Goal: Check status: Check status

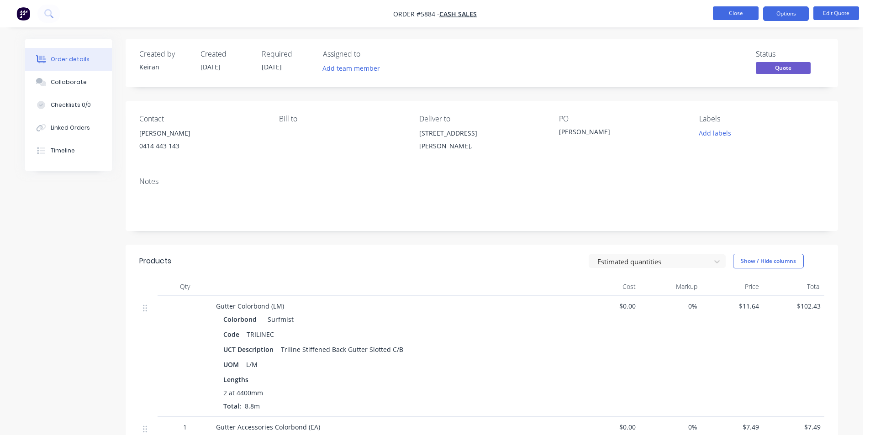
scroll to position [51, 0]
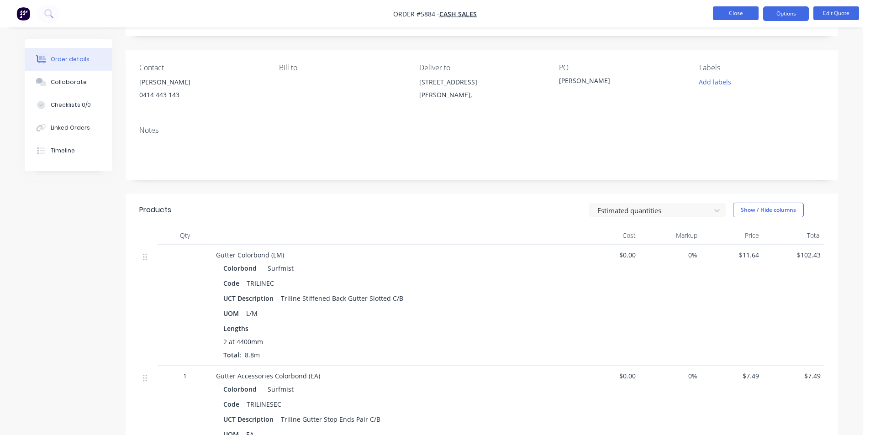
click at [745, 15] on button "Close" at bounding box center [736, 13] width 46 height 14
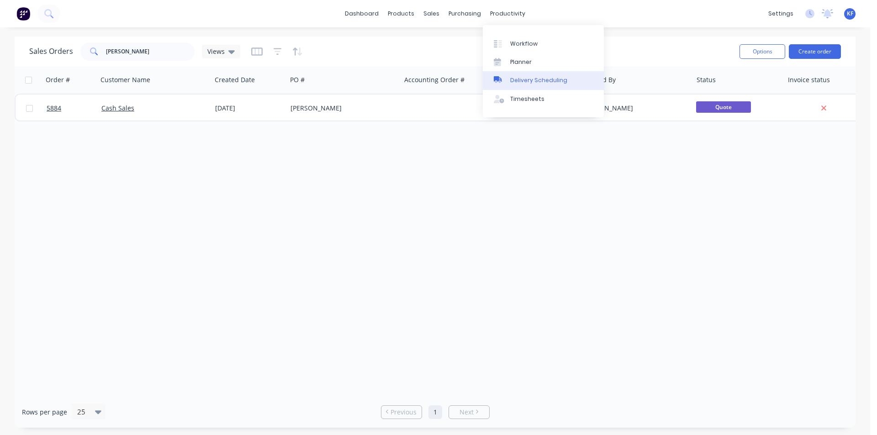
click at [532, 78] on div "Delivery Scheduling" at bounding box center [538, 80] width 57 height 8
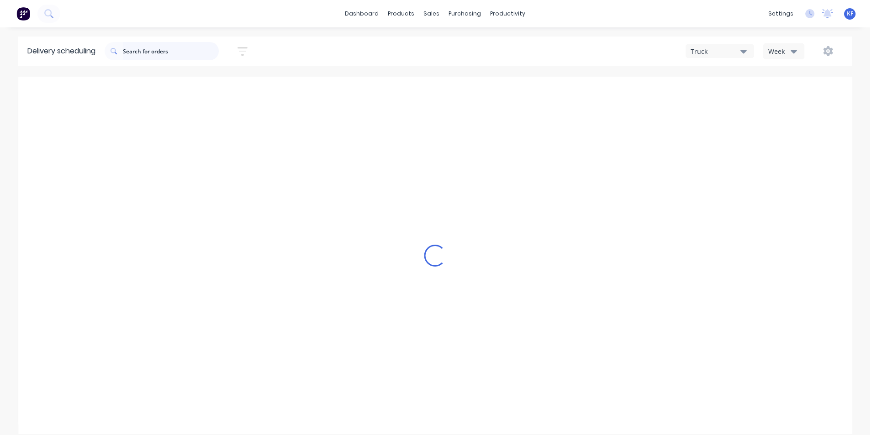
click at [145, 51] on input "text" at bounding box center [171, 51] width 96 height 18
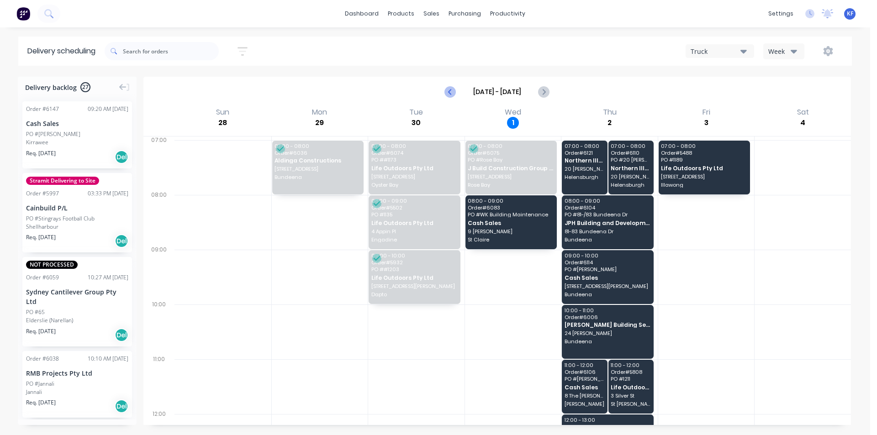
click at [455, 87] on icon "Previous page" at bounding box center [450, 91] width 11 height 11
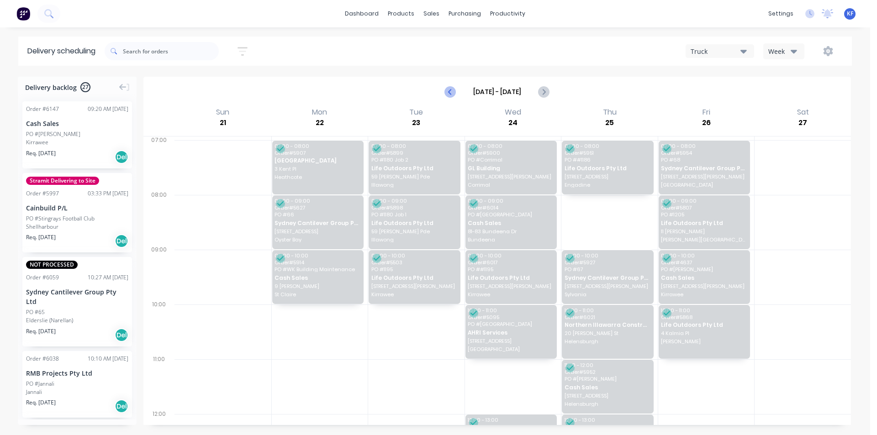
click at [455, 87] on icon "Previous page" at bounding box center [450, 91] width 11 height 11
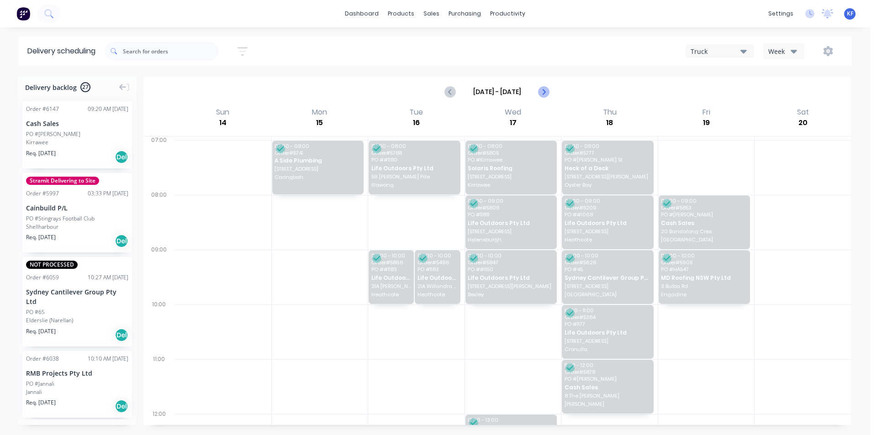
click at [542, 93] on icon "Next page" at bounding box center [543, 91] width 11 height 11
type input "[DATE] - [DATE]"
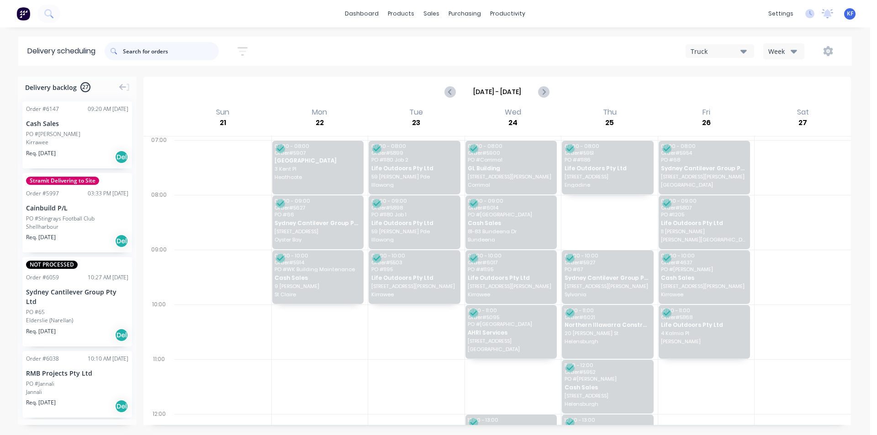
click at [189, 55] on input "text" at bounding box center [171, 51] width 96 height 18
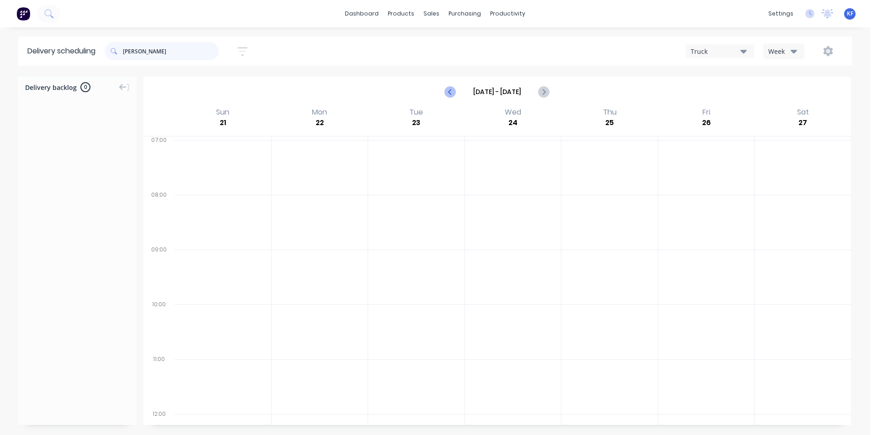
type input "[PERSON_NAME]"
click at [447, 96] on icon "Previous page" at bounding box center [450, 91] width 11 height 11
click at [540, 94] on icon "Next page" at bounding box center [543, 91] width 11 height 11
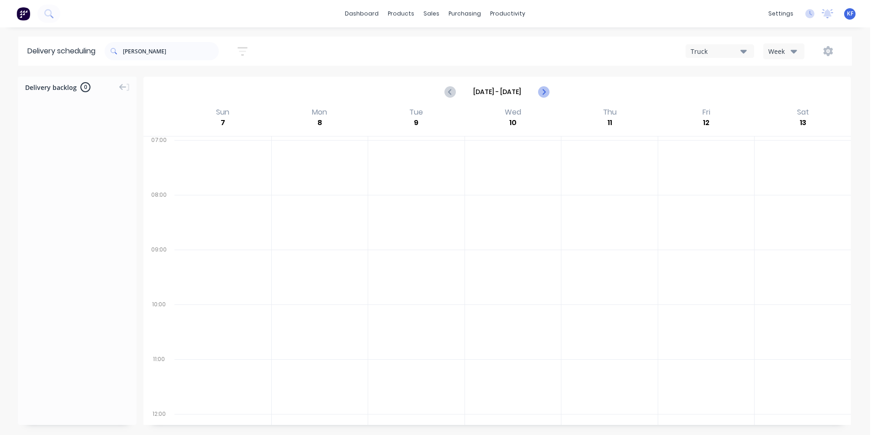
click at [540, 94] on icon "Next page" at bounding box center [543, 91] width 11 height 11
type input "[DATE] - [DATE]"
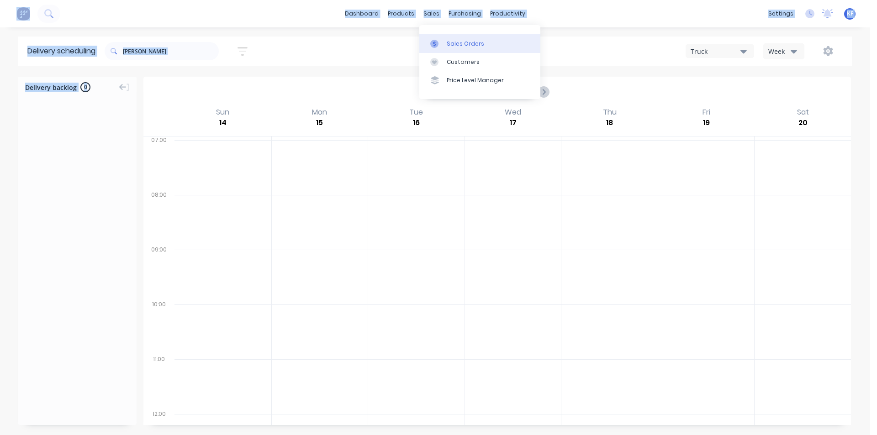
click at [450, 38] on link "Sales Orders" at bounding box center [479, 43] width 121 height 18
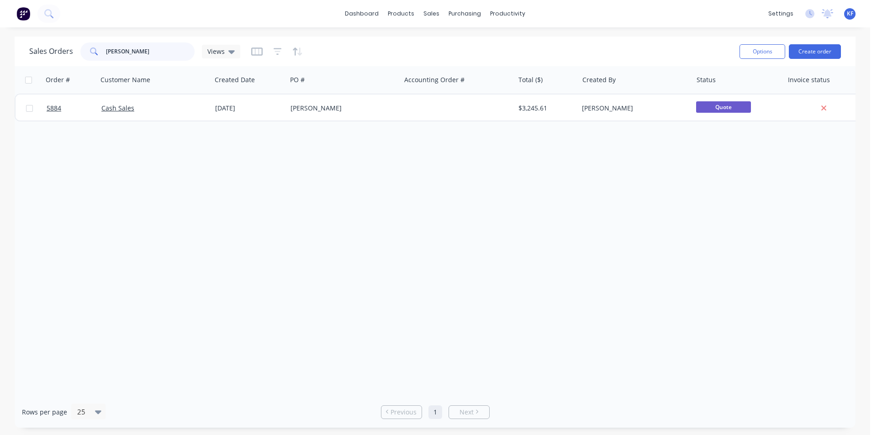
click at [139, 49] on input "[PERSON_NAME]" at bounding box center [150, 51] width 89 height 18
drag, startPoint x: 135, startPoint y: 47, endPoint x: 103, endPoint y: 41, distance: 33.0
click at [103, 41] on div "Sales Orders [PERSON_NAME] Views" at bounding box center [380, 51] width 703 height 22
type input "[PERSON_NAME]"
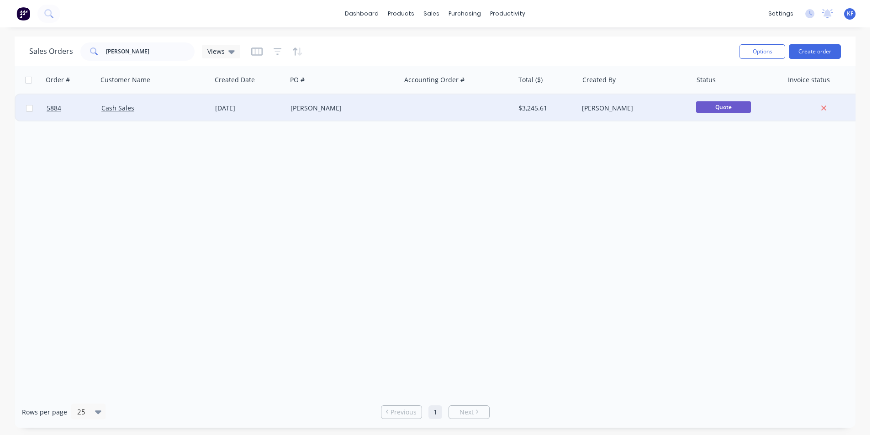
click at [355, 106] on div "[PERSON_NAME]" at bounding box center [340, 108] width 101 height 9
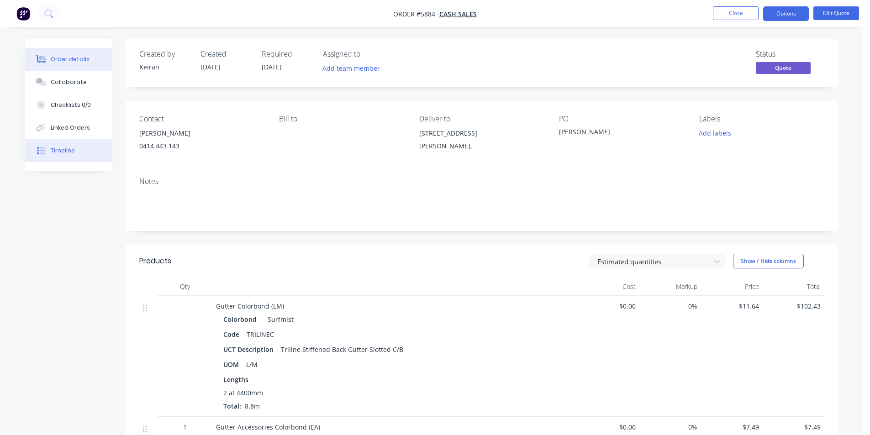
click at [53, 153] on div "Timeline" at bounding box center [63, 151] width 24 height 8
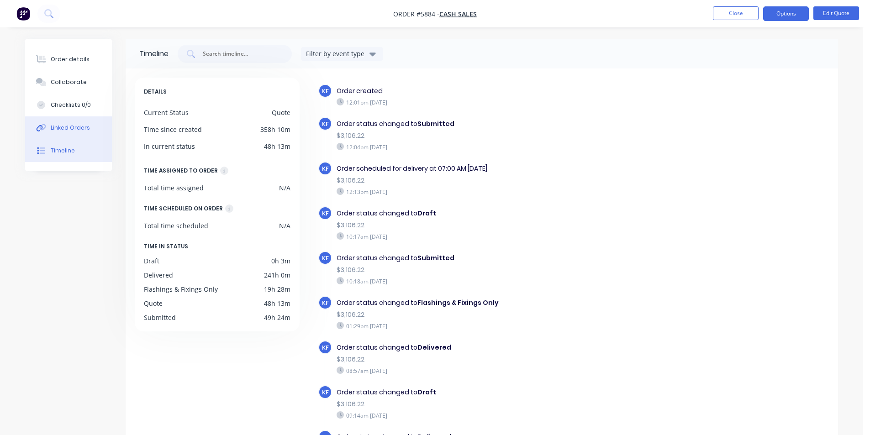
click at [65, 133] on button "Linked Orders" at bounding box center [68, 127] width 87 height 23
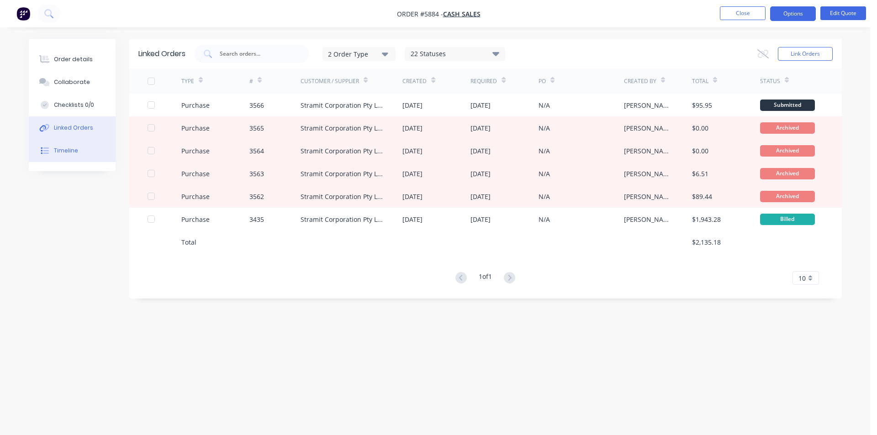
click at [93, 145] on button "Timeline" at bounding box center [72, 150] width 87 height 23
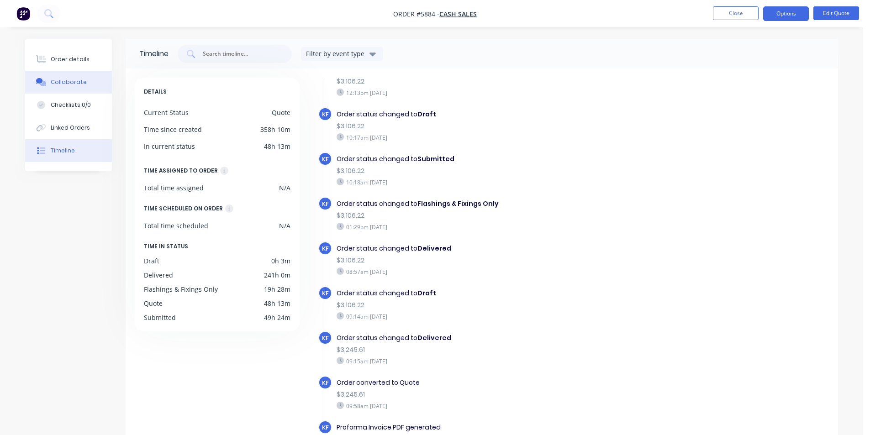
click at [90, 87] on button "Collaborate" at bounding box center [68, 82] width 87 height 23
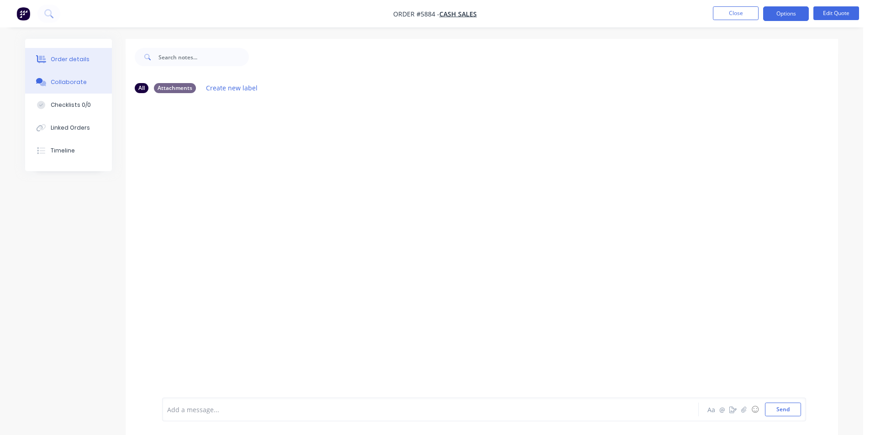
click at [52, 65] on button "Order details" at bounding box center [68, 59] width 87 height 23
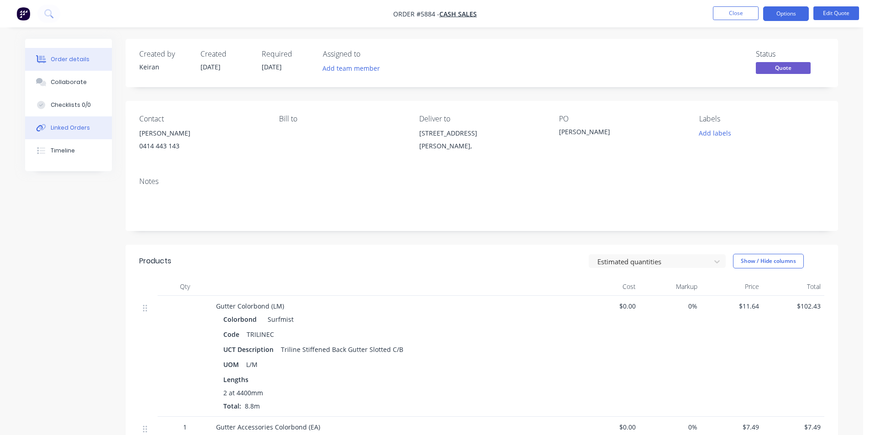
click at [67, 132] on div "Linked Orders" at bounding box center [70, 128] width 39 height 8
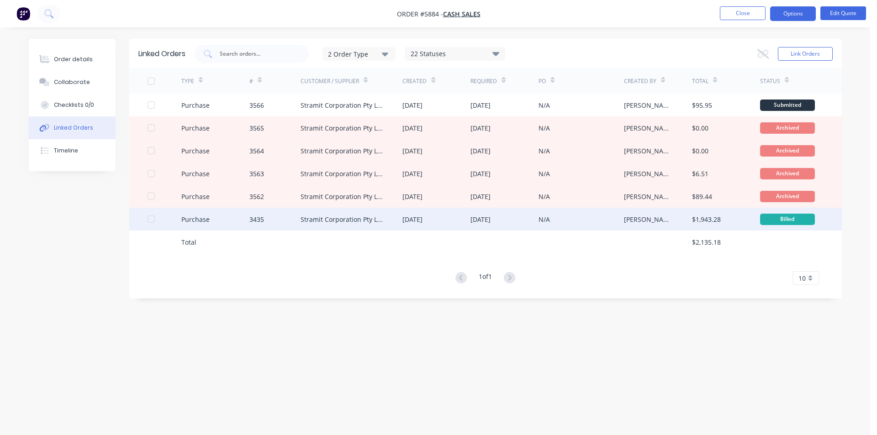
click at [339, 221] on div "Stramit Corporation Pty Ltd - Acc No: 32915" at bounding box center [342, 220] width 84 height 10
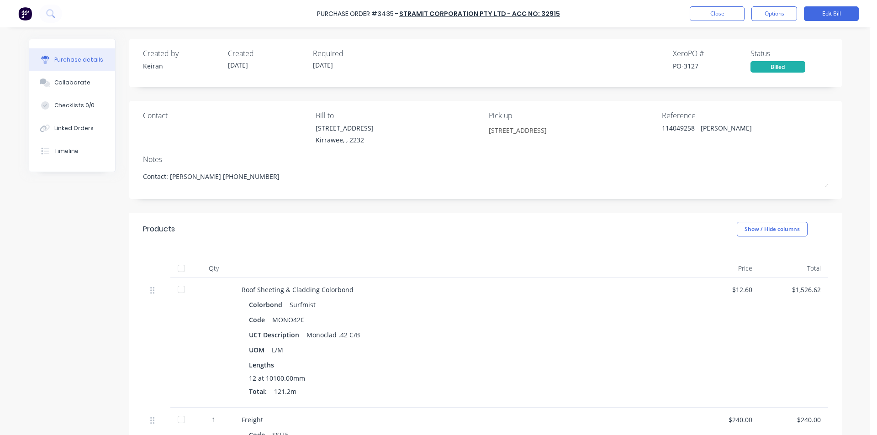
type textarea "x"
click at [70, 79] on div "Collaborate" at bounding box center [72, 83] width 36 height 8
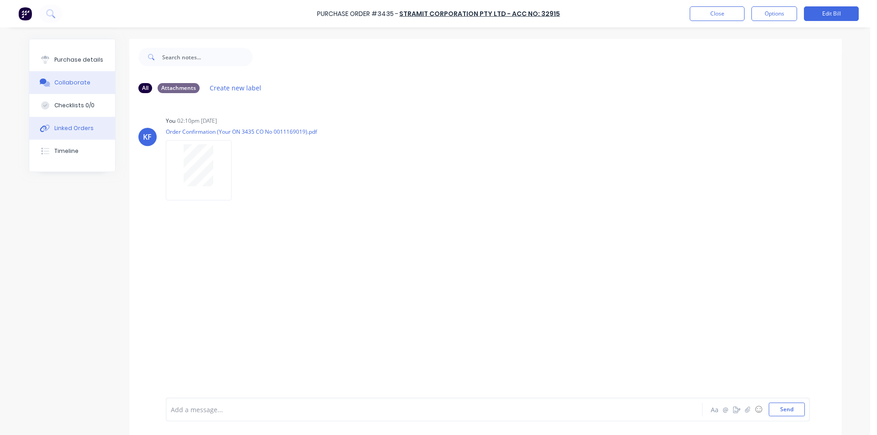
click at [80, 124] on div "Linked Orders" at bounding box center [73, 128] width 39 height 8
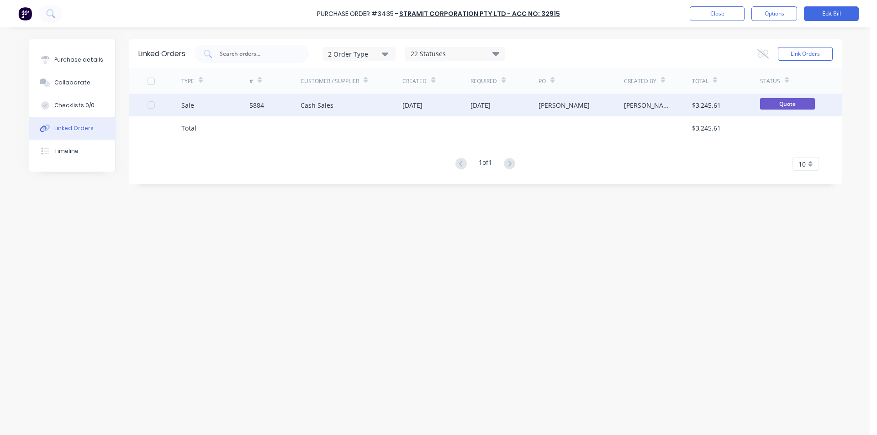
click at [342, 104] on div "Cash Sales" at bounding box center [351, 105] width 102 height 23
